Goal: Task Accomplishment & Management: Use online tool/utility

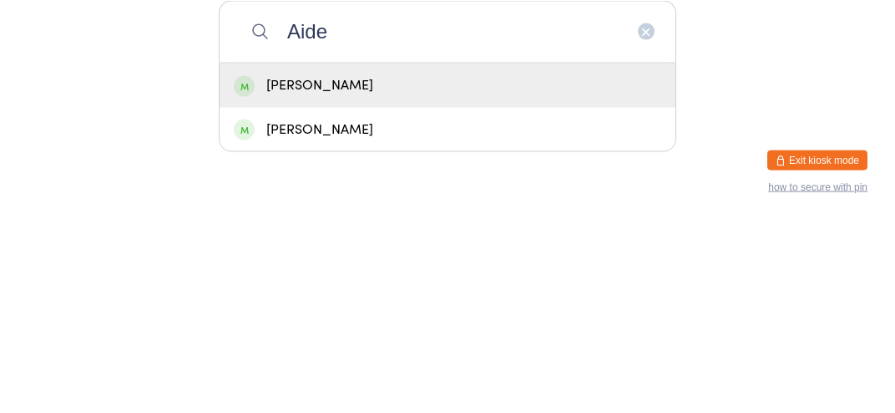
type input "Aide"
click at [447, 289] on div "[PERSON_NAME]" at bounding box center [448, 277] width 428 height 23
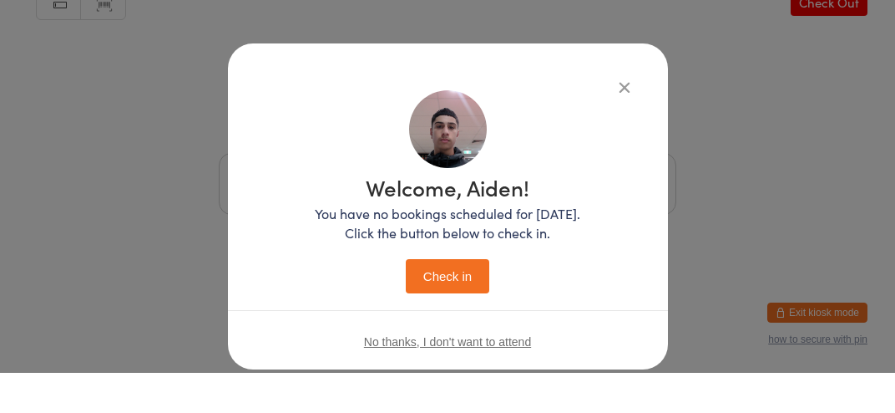
scroll to position [38, 0]
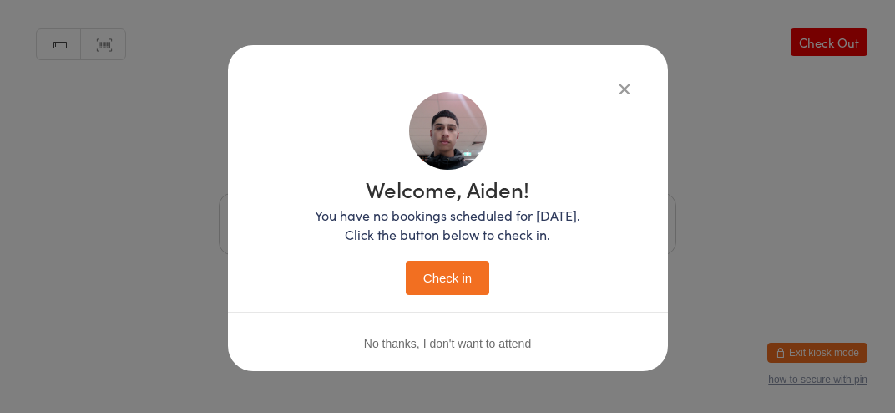
click at [454, 281] on button "Check in" at bounding box center [448, 278] width 84 height 34
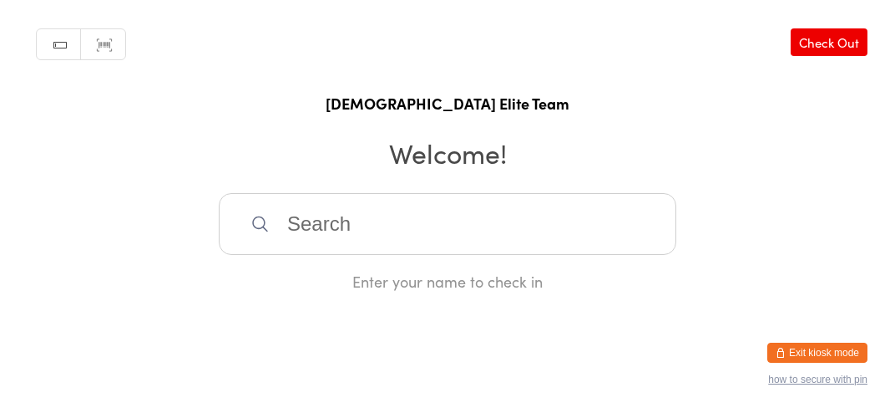
click at [317, 210] on input "search" at bounding box center [448, 224] width 458 height 62
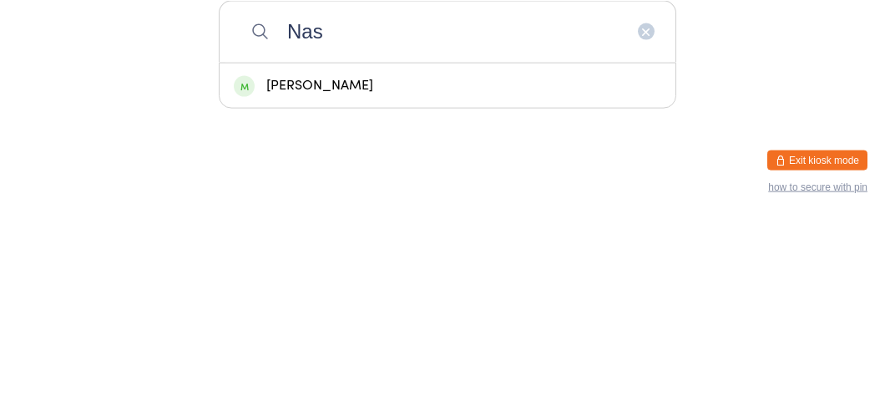
type input "Nas"
click at [342, 289] on div "[PERSON_NAME]" at bounding box center [448, 277] width 428 height 23
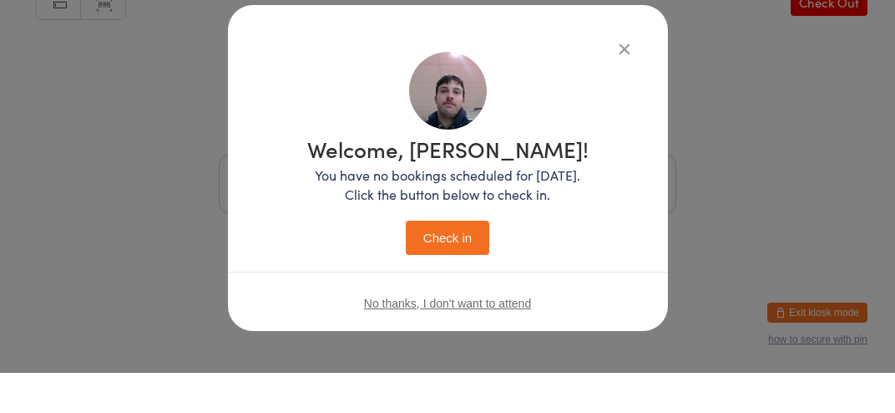
click at [451, 286] on button "Check in" at bounding box center [448, 278] width 84 height 34
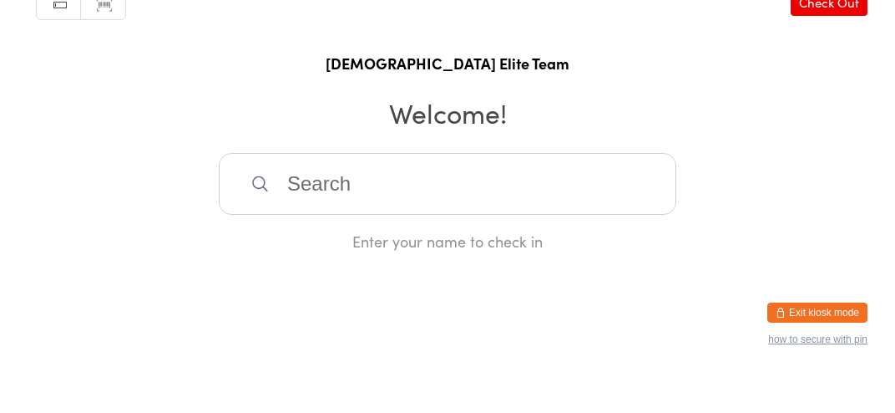
click at [322, 245] on input "search" at bounding box center [448, 224] width 458 height 62
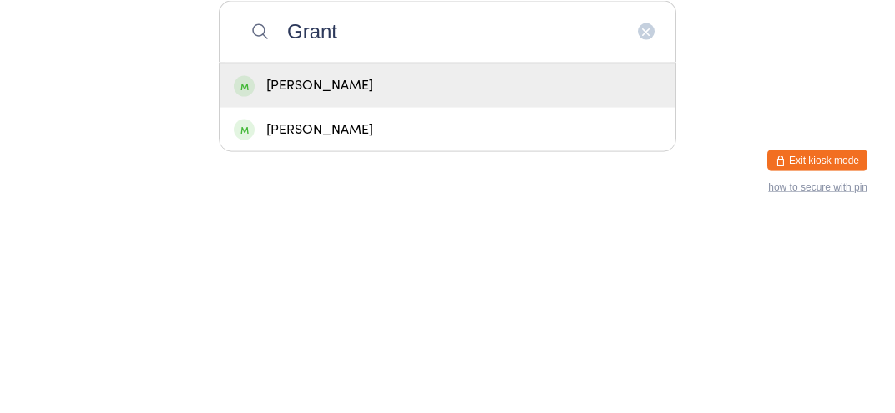
type input "Grant"
click at [341, 289] on div "[PERSON_NAME]" at bounding box center [448, 277] width 428 height 23
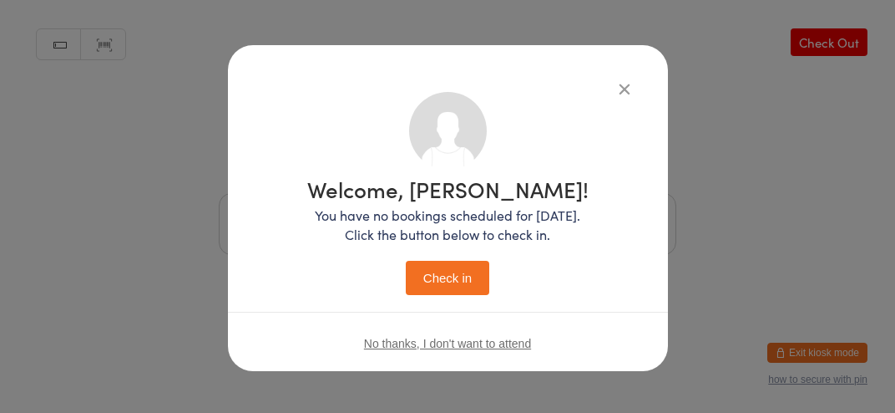
click at [463, 271] on button "Check in" at bounding box center [448, 278] width 84 height 34
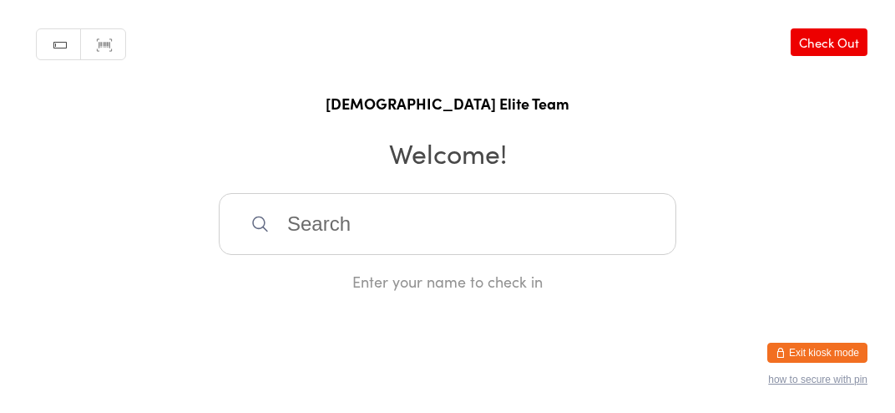
click at [495, 231] on input "search" at bounding box center [448, 224] width 458 height 62
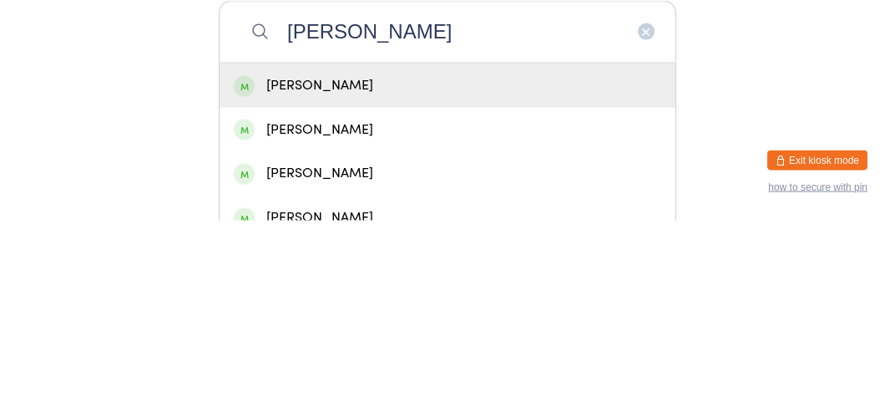
type input "[PERSON_NAME]"
click at [468, 300] on div "[PERSON_NAME]" at bounding box center [448, 278] width 456 height 44
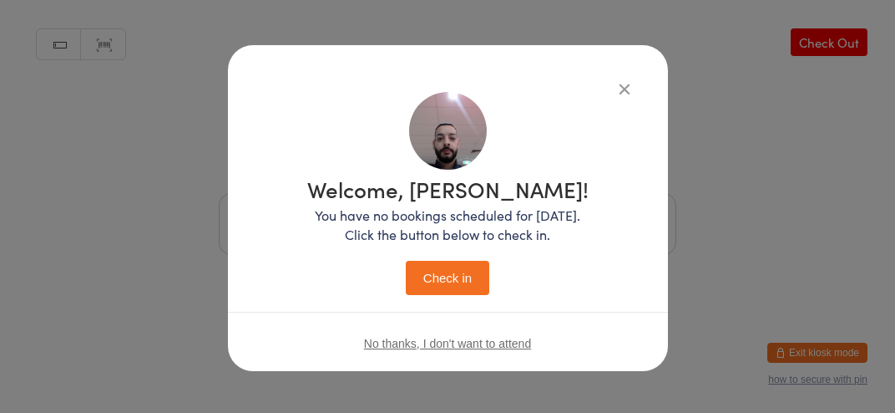
click at [474, 293] on button "Check in" at bounding box center [448, 278] width 84 height 34
